Goal: Transaction & Acquisition: Purchase product/service

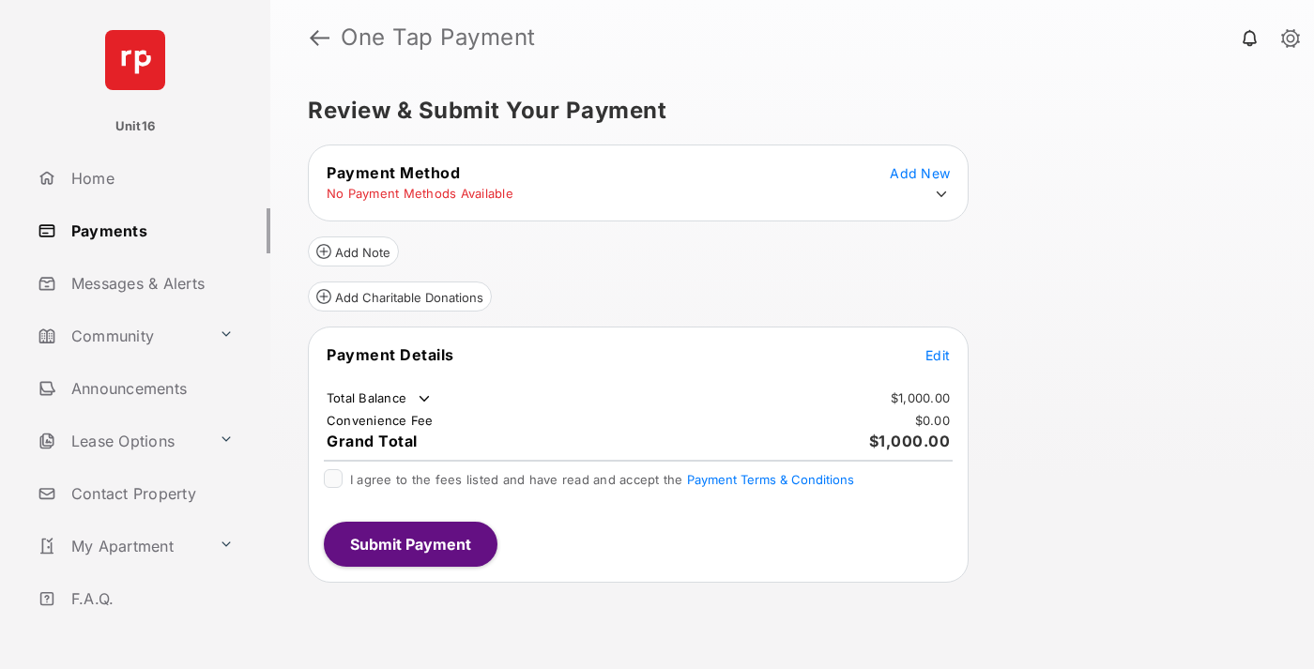
click at [938, 355] on span "Edit" at bounding box center [937, 355] width 24 height 16
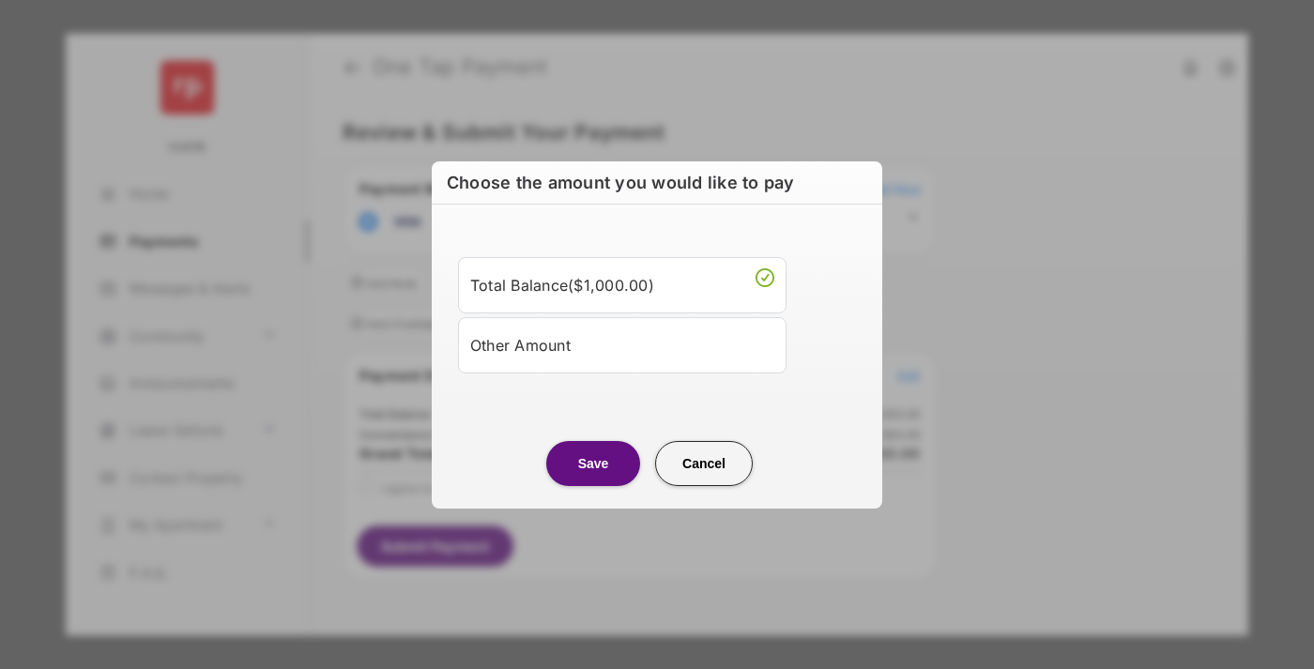
click at [622, 344] on div "Other Amount" at bounding box center [622, 344] width 304 height 32
type input "****"
click at [593, 485] on button "Save" at bounding box center [593, 462] width 94 height 45
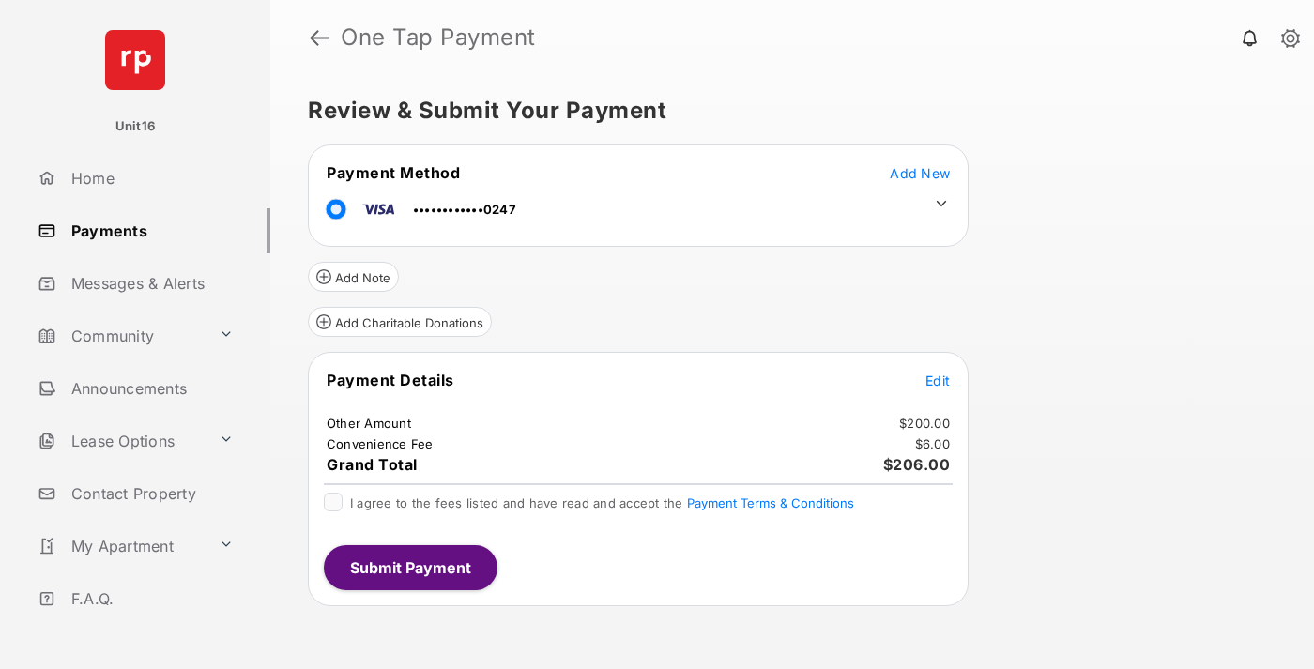
click at [941, 204] on icon at bounding box center [941, 203] width 17 height 17
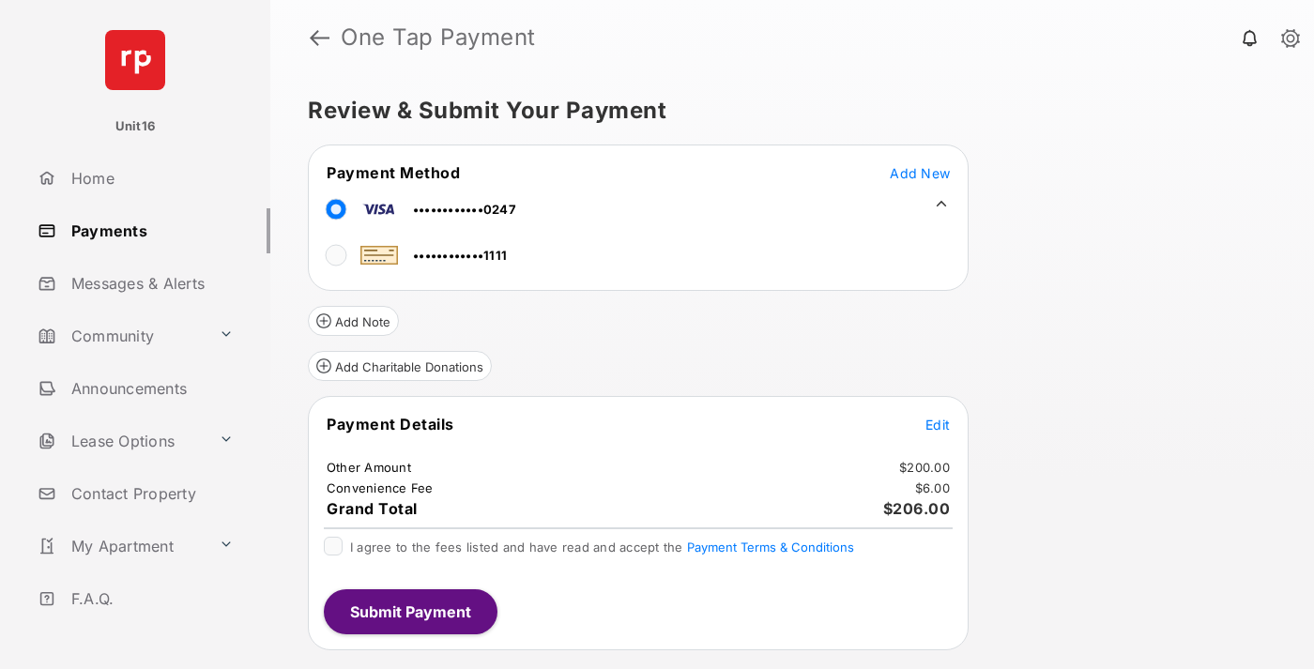
click at [938, 424] on span "Edit" at bounding box center [937, 425] width 24 height 16
click at [409, 611] on button "Submit Payment" at bounding box center [411, 611] width 174 height 45
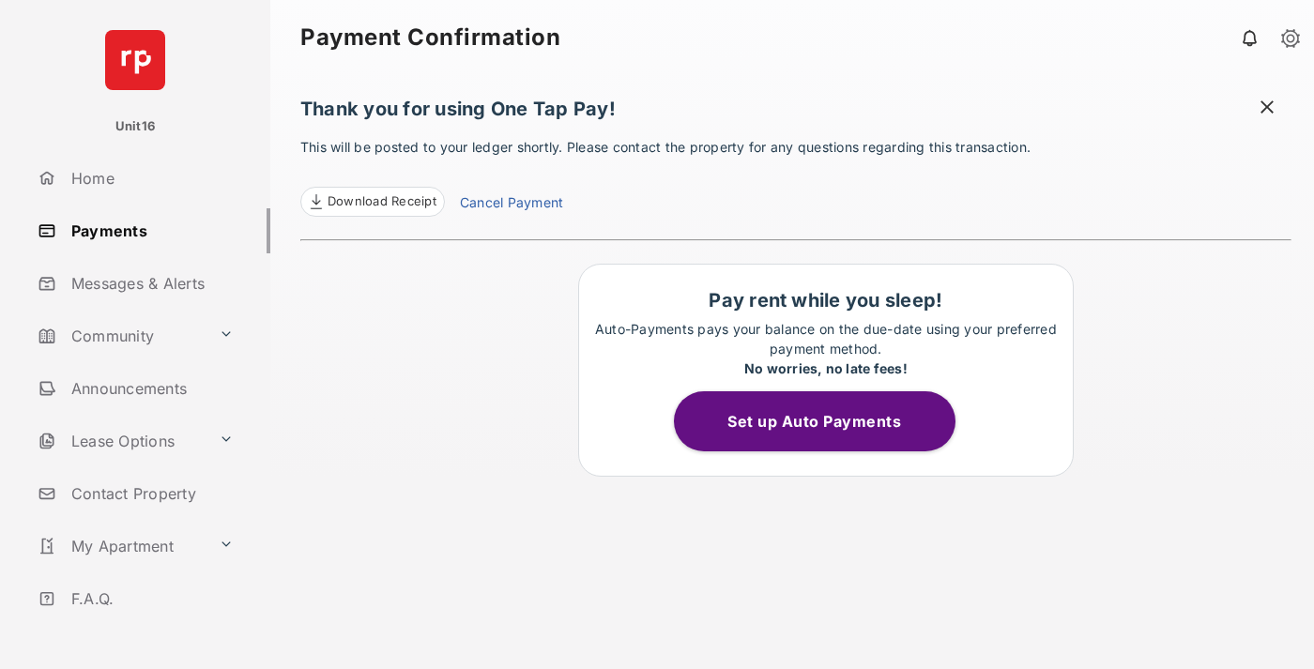
click at [511, 205] on link "Cancel Payment" at bounding box center [511, 204] width 103 height 24
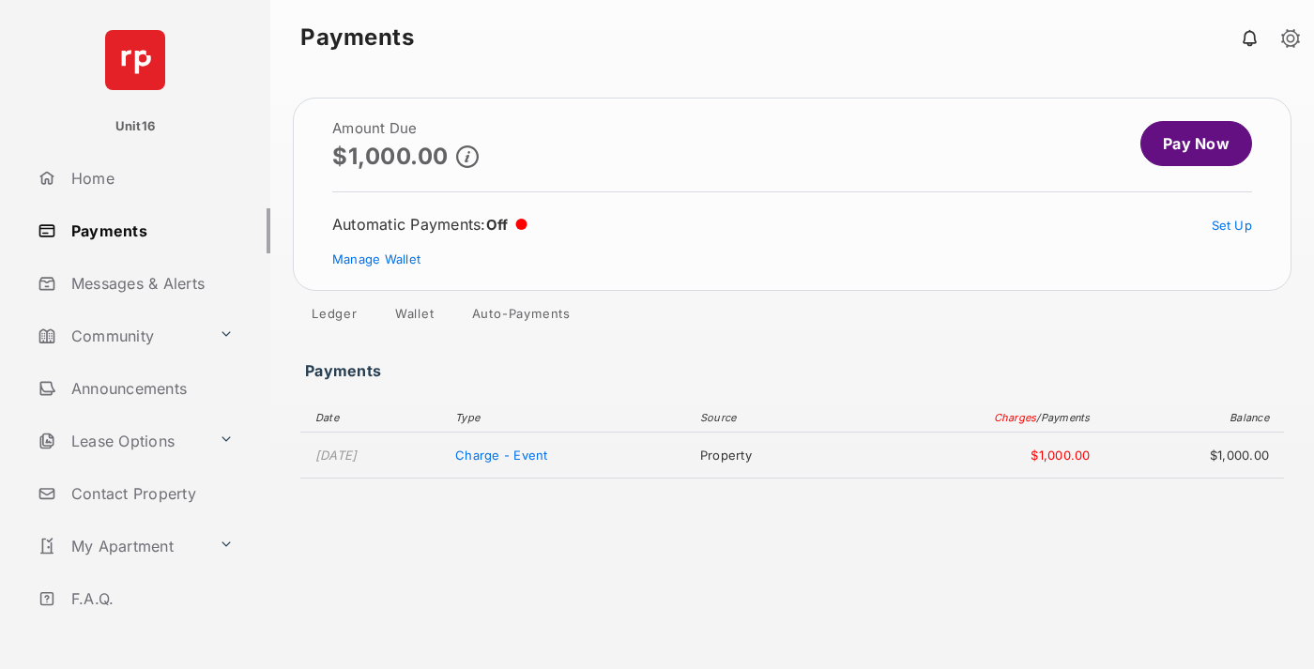
click at [376, 259] on link "Manage Wallet" at bounding box center [376, 259] width 88 height 15
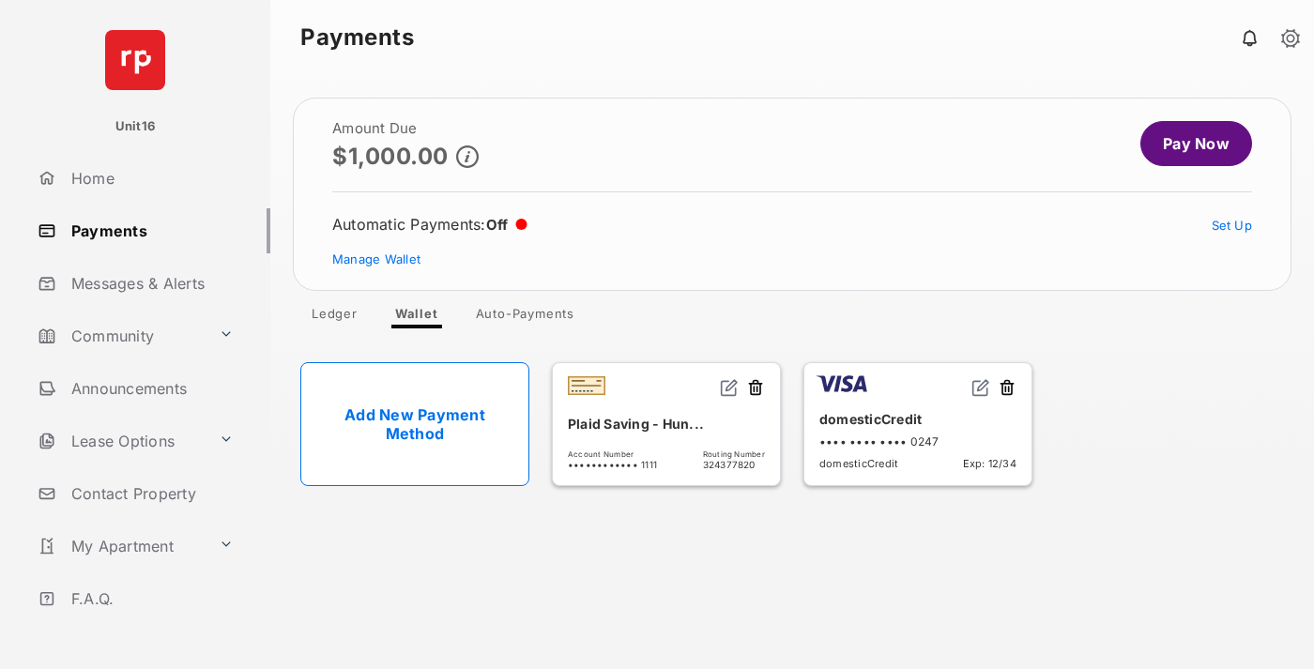
click at [1007, 389] on button at bounding box center [1007, 389] width 19 height 22
